Goal: Use online tool/utility: Utilize a website feature to perform a specific function

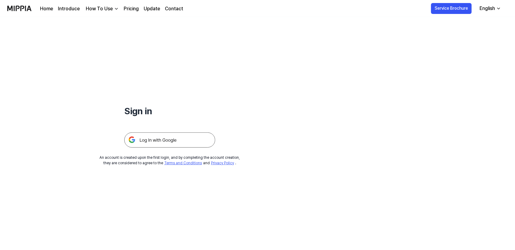
click at [186, 138] on img at bounding box center [169, 139] width 91 height 15
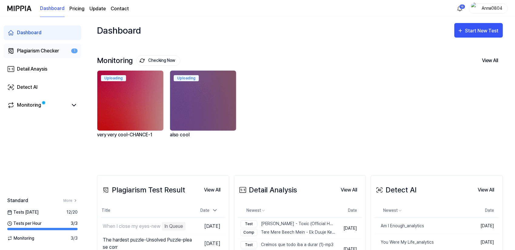
click at [37, 54] on div "Plagiarism Checker" at bounding box center [38, 50] width 42 height 7
click at [480, 31] on div "Start New Test" at bounding box center [482, 31] width 35 height 8
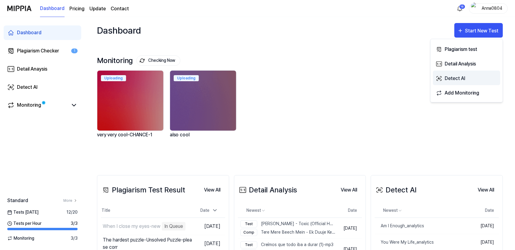
click at [461, 74] on button "Detect AI" at bounding box center [465, 78] width 67 height 15
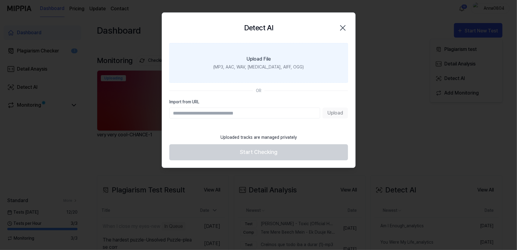
click at [291, 61] on label "Upload File (MP3, AAC, WAV, FLAC, AIFF, OGG)" at bounding box center [258, 63] width 179 height 40
click at [0, 0] on input "Upload File (MP3, AAC, WAV, FLAC, AIFF, OGG)" at bounding box center [0, 0] width 0 height 0
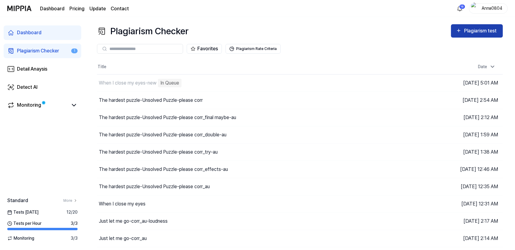
click at [470, 34] on div "Plagiarism test" at bounding box center [481, 31] width 34 height 8
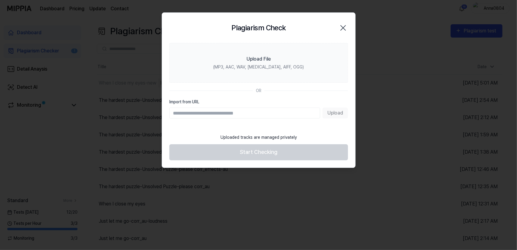
click at [342, 29] on icon "button" at bounding box center [343, 28] width 10 height 10
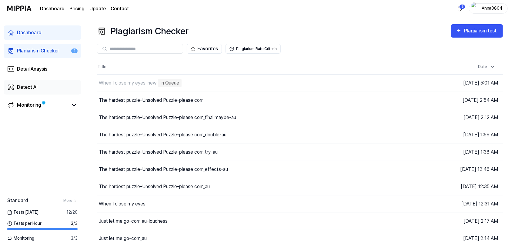
click at [23, 87] on div "Detect AI" at bounding box center [27, 87] width 21 height 7
click at [24, 87] on div "Detect AI" at bounding box center [27, 87] width 21 height 7
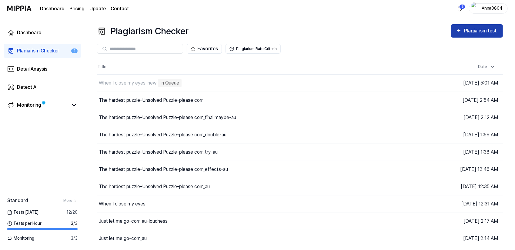
click at [471, 35] on button "Plagiarism test" at bounding box center [477, 30] width 52 height 13
click at [43, 71] on div "Detail Anaysis" at bounding box center [32, 68] width 30 height 7
click at [30, 84] on div "Detect AI" at bounding box center [27, 87] width 21 height 7
click at [26, 70] on div "Detail Anaysis" at bounding box center [32, 68] width 30 height 7
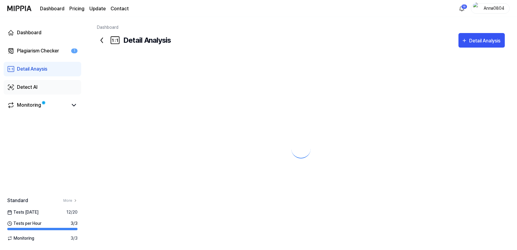
click at [28, 86] on div "Detect AI" at bounding box center [27, 87] width 21 height 7
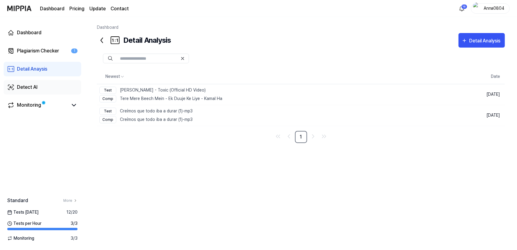
click at [28, 86] on div "Detect AI" at bounding box center [27, 87] width 21 height 7
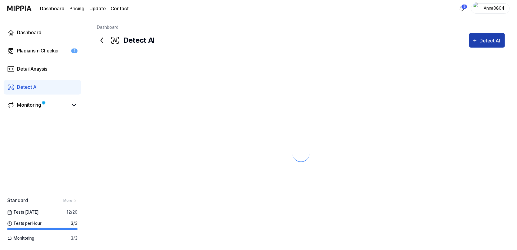
click at [487, 44] on div "Detect AI" at bounding box center [490, 41] width 22 height 8
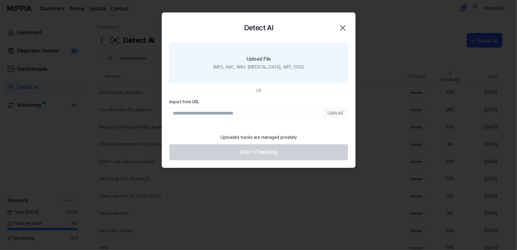
click at [250, 54] on label "Upload File (MP3, AAC, WAV, FLAC, AIFF, OGG)" at bounding box center [258, 63] width 179 height 40
click at [0, 0] on input "Upload File (MP3, AAC, WAV, FLAC, AIFF, OGG)" at bounding box center [0, 0] width 0 height 0
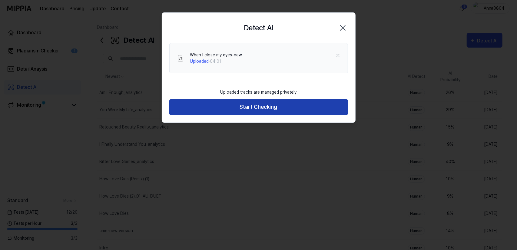
click at [256, 104] on button "Start Checking" at bounding box center [258, 107] width 179 height 16
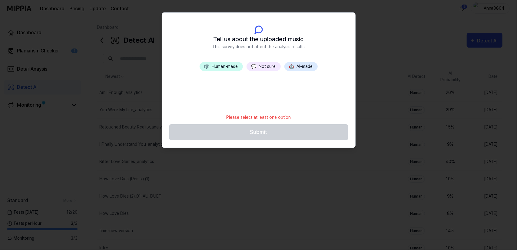
click at [261, 72] on div "🎼 Human-made 💬 Not sure 🤖 AI-made" at bounding box center [258, 86] width 193 height 48
click at [260, 66] on button "💬 Not sure" at bounding box center [264, 66] width 34 height 9
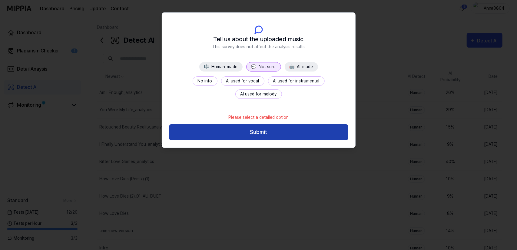
click at [266, 132] on button "Submit" at bounding box center [258, 132] width 179 height 16
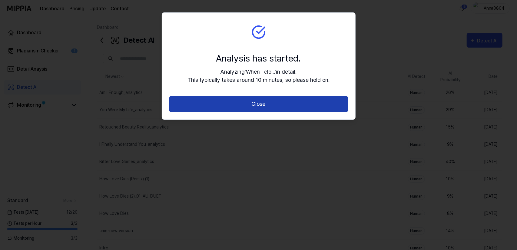
click at [255, 99] on button "Close" at bounding box center [258, 104] width 179 height 16
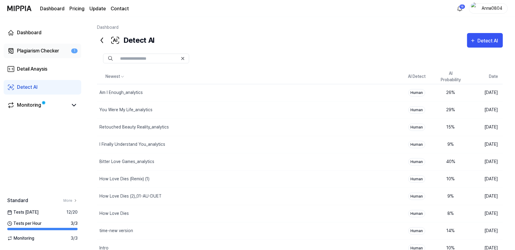
click at [45, 45] on link "Plagiarism Checker 1" at bounding box center [43, 51] width 78 height 15
click at [46, 49] on div "Plagiarism Checker" at bounding box center [38, 50] width 42 height 7
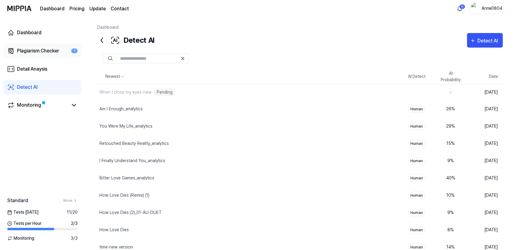
click at [36, 49] on div "Plagiarism Checker" at bounding box center [38, 50] width 42 height 7
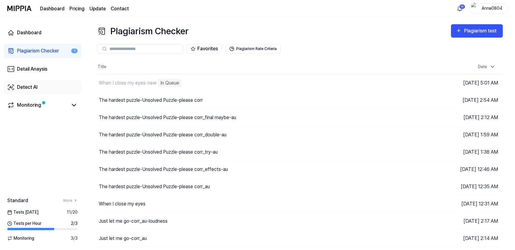
click at [32, 87] on div "Detect AI" at bounding box center [27, 87] width 21 height 7
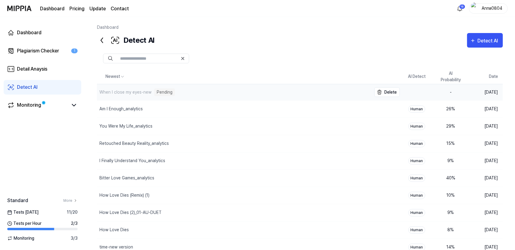
click at [124, 96] on div "When I close my eyes-new Pending" at bounding box center [234, 92] width 274 height 16
click at [27, 53] on div "Plagiarism Checker" at bounding box center [38, 50] width 42 height 7
